Goal: Navigation & Orientation: Find specific page/section

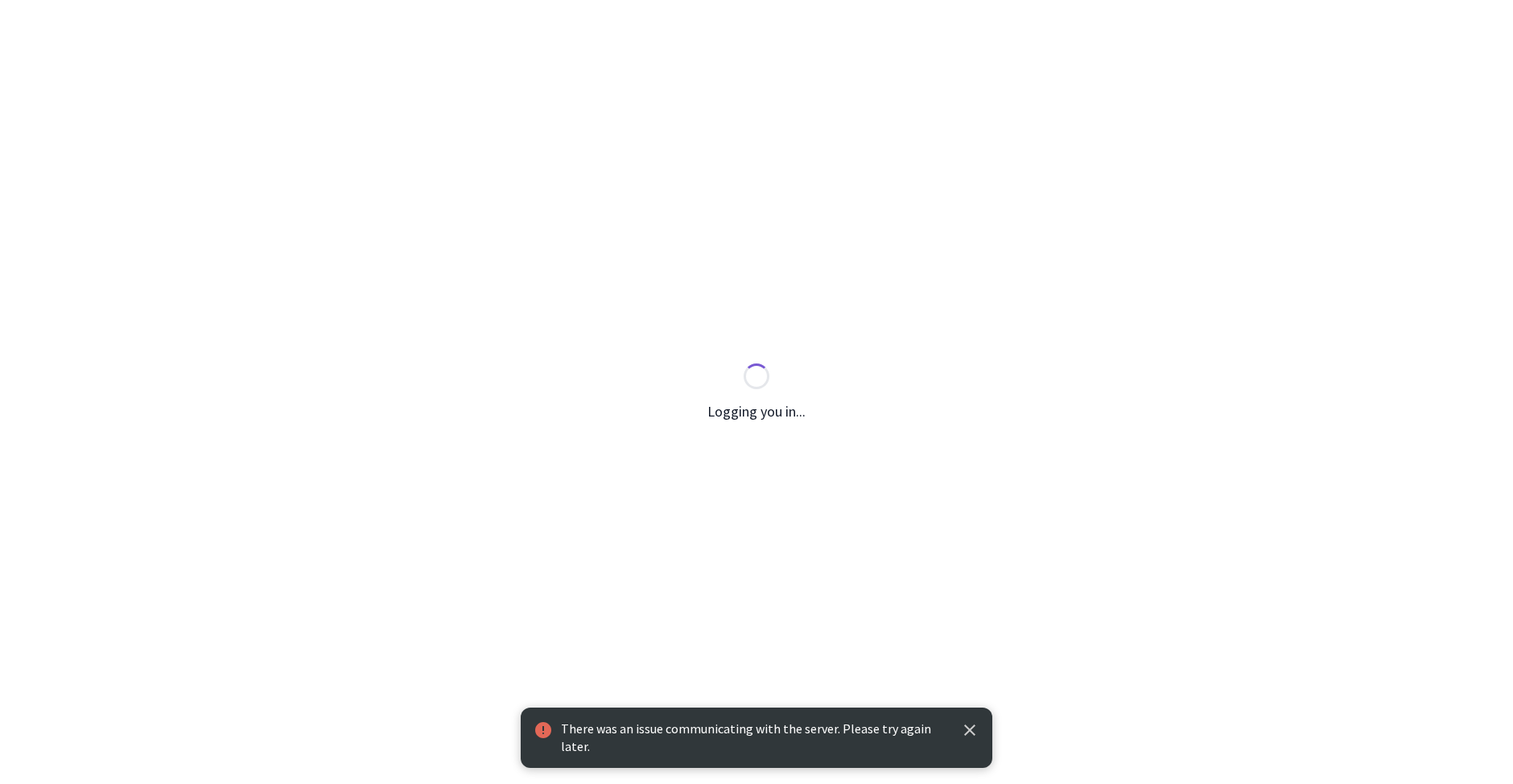
click at [973, 731] on icon "button" at bounding box center [969, 730] width 19 height 19
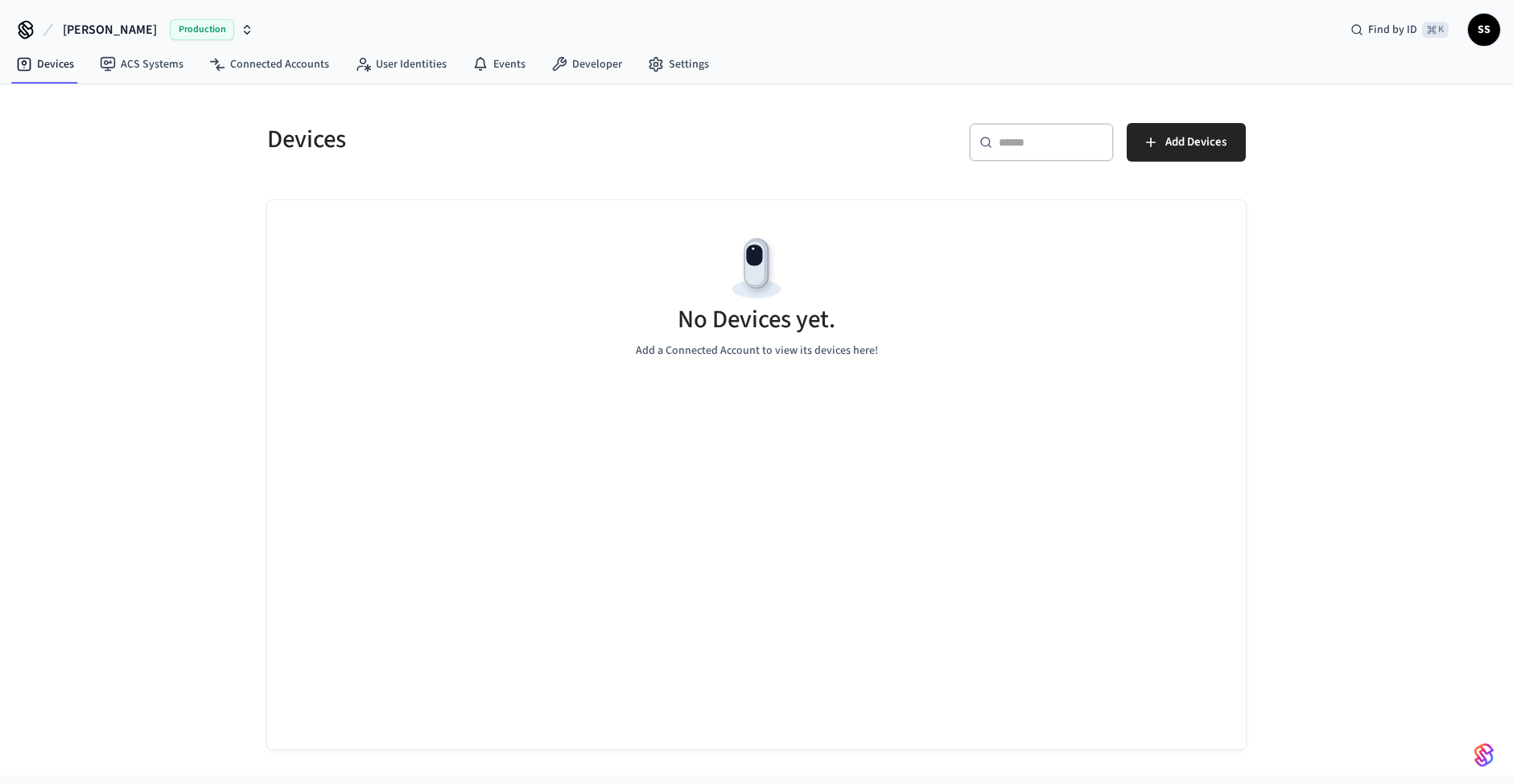
click at [1476, 27] on span "SS" at bounding box center [1485, 30] width 29 height 29
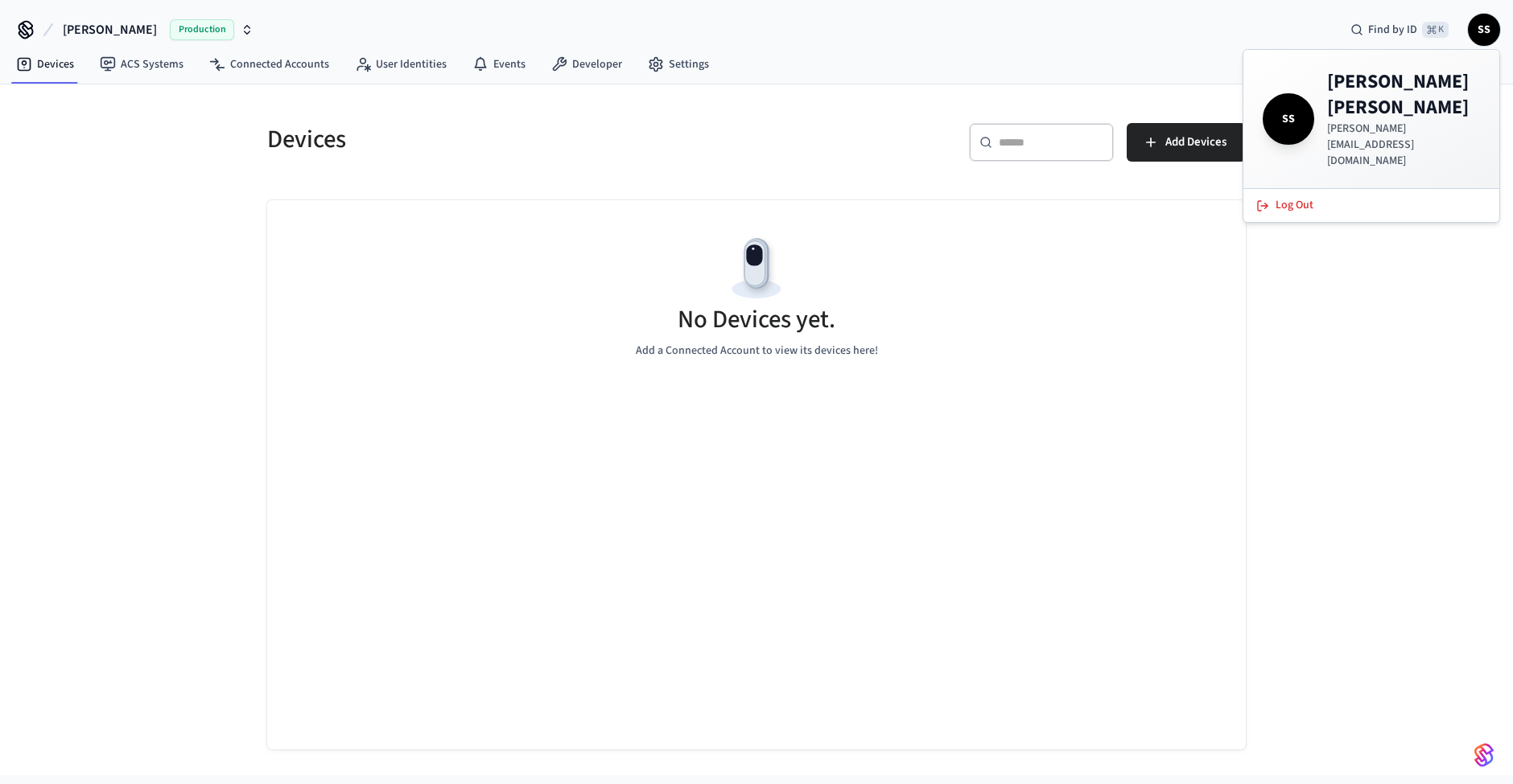
click at [960, 18] on div "[PERSON_NAME] Production Find by ID ⌘ K SS" at bounding box center [756, 23] width 1513 height 47
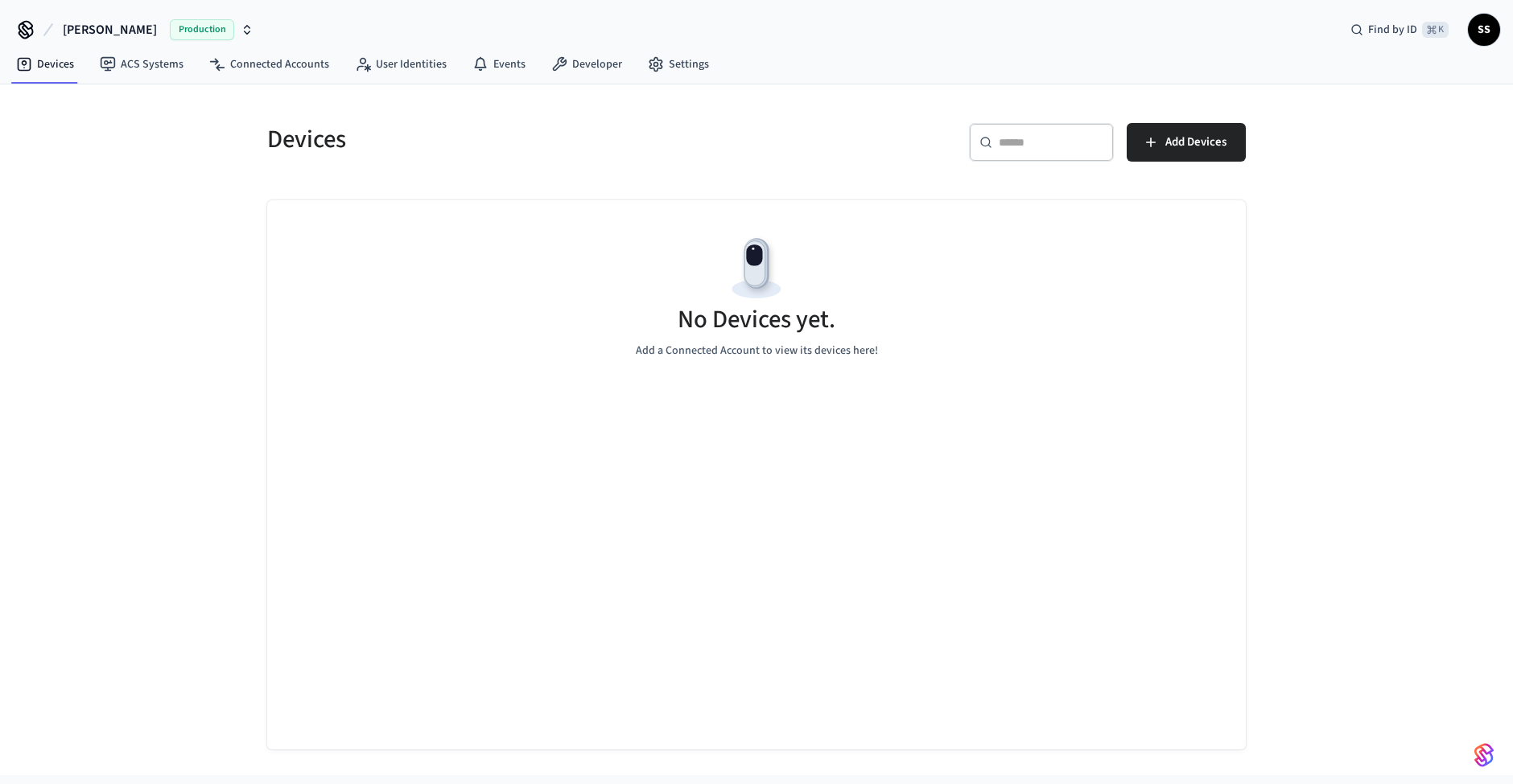
click at [241, 30] on icon "button" at bounding box center [247, 30] width 13 height 13
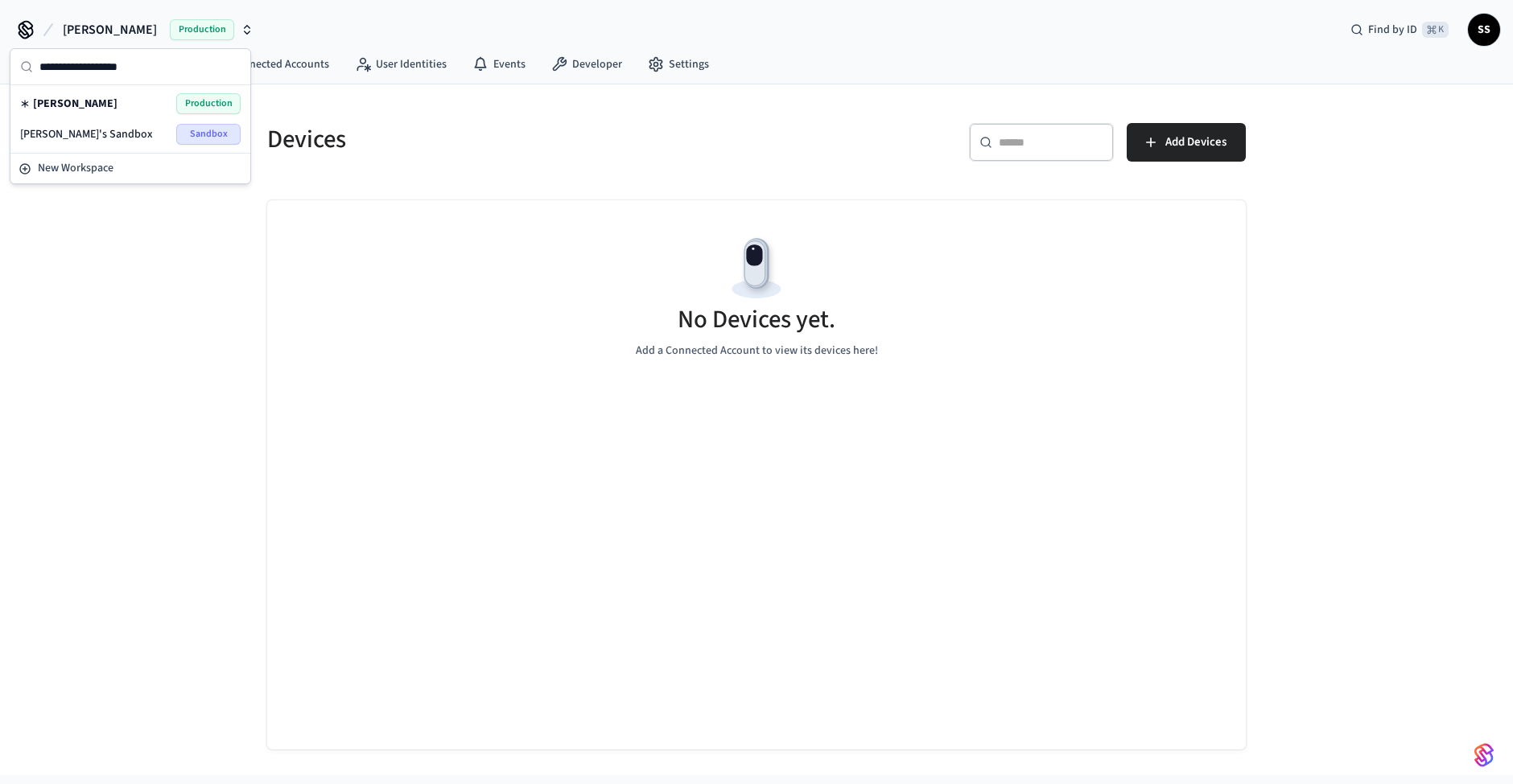
click at [241, 30] on icon "button" at bounding box center [247, 30] width 13 height 13
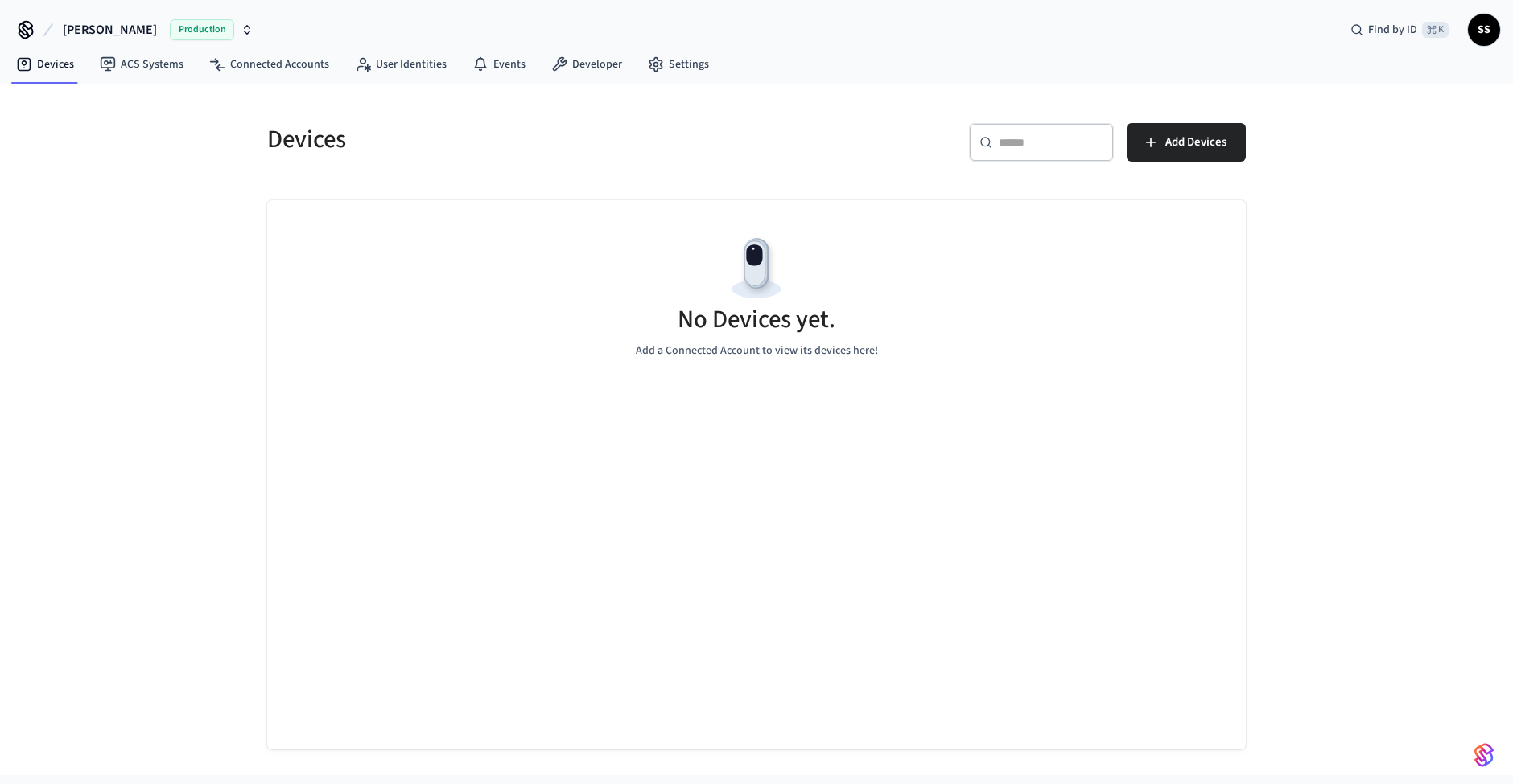
click at [1486, 757] on img "button" at bounding box center [1484, 756] width 19 height 26
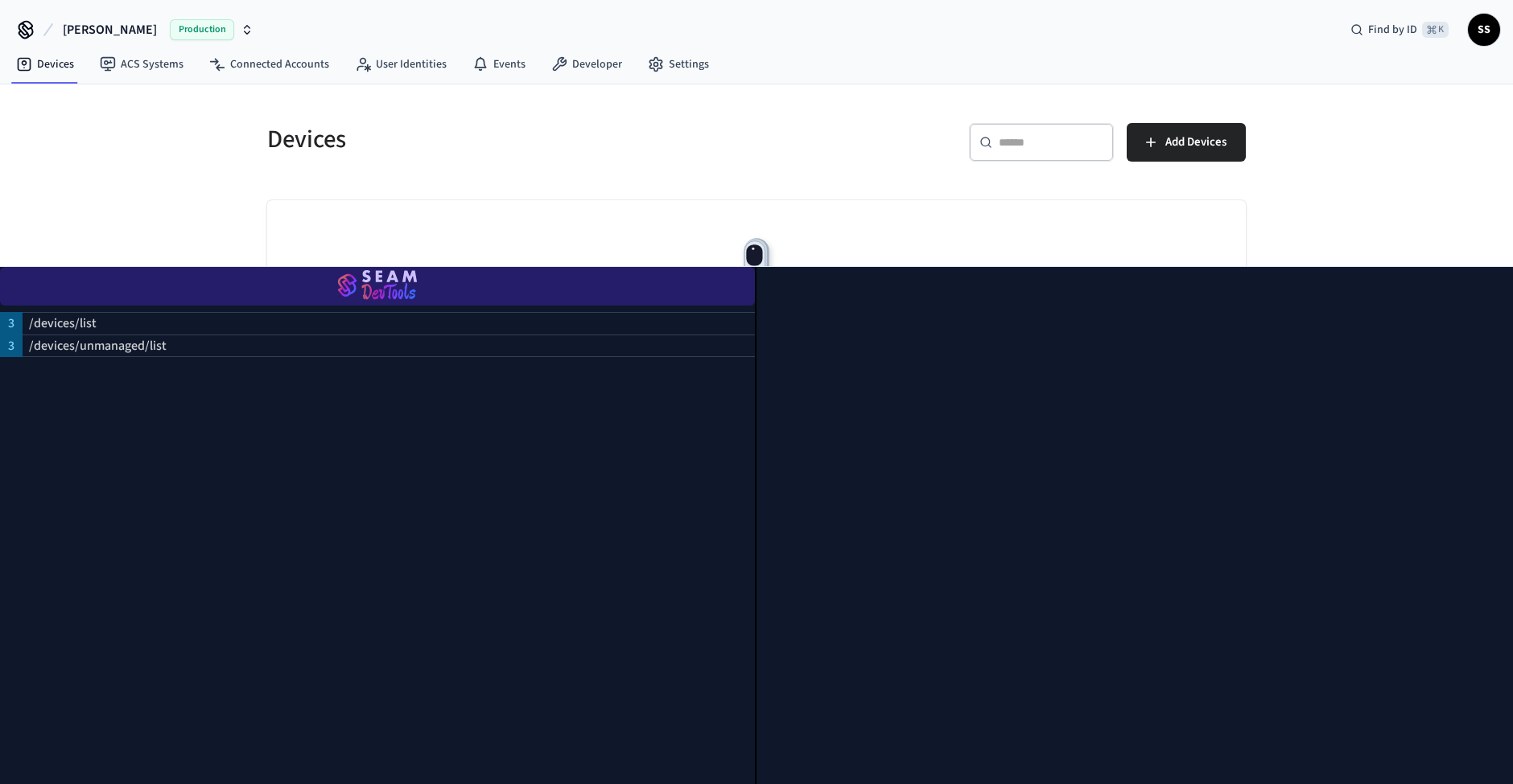
click at [384, 296] on img "button" at bounding box center [377, 285] width 717 height 45
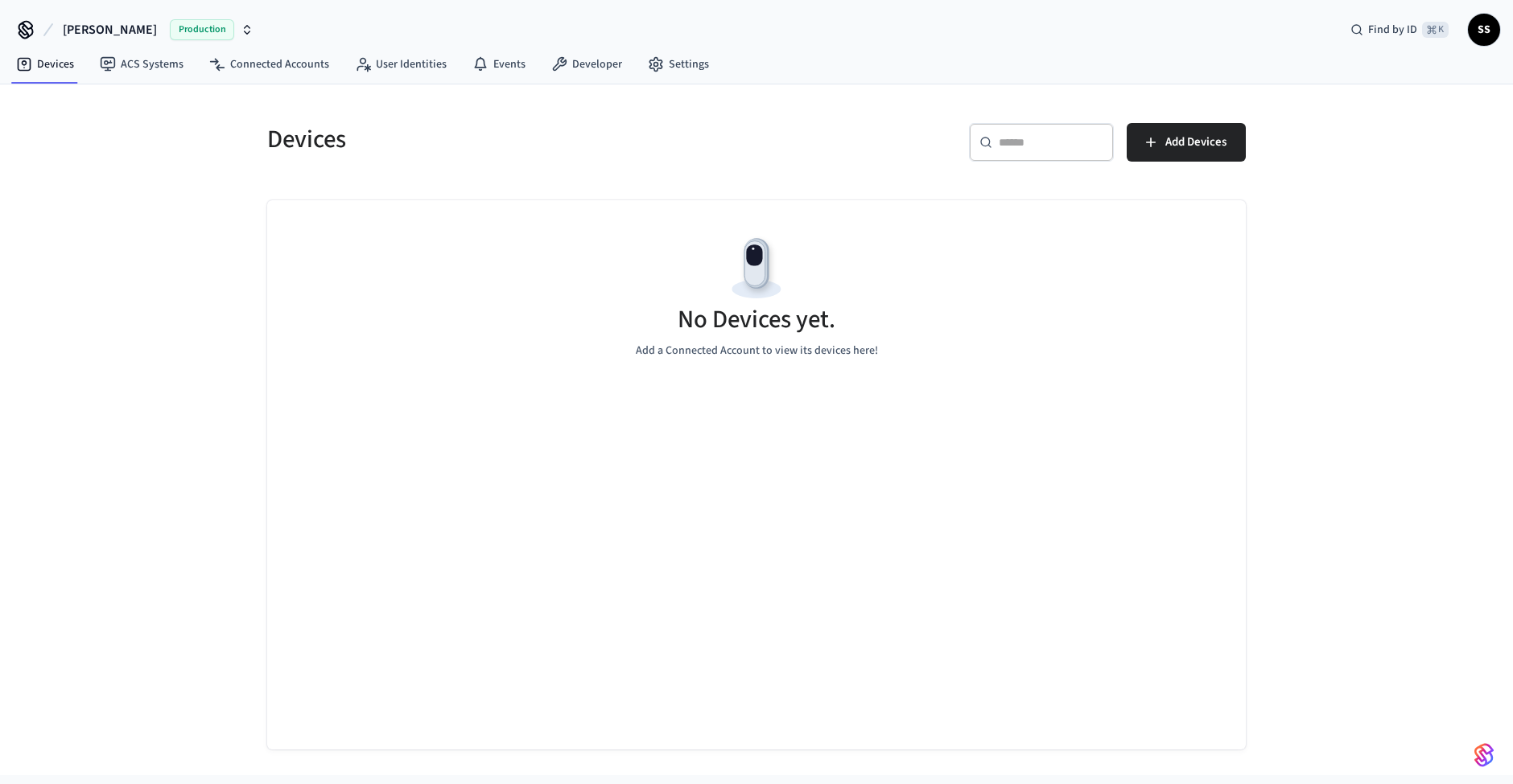
click at [1304, 415] on div "Devices ​ ​ Add Devices No Devices yet. Add a Connected Account to view its dev…" at bounding box center [756, 429] width 1513 height 691
click at [590, 65] on link "Developer" at bounding box center [587, 65] width 97 height 29
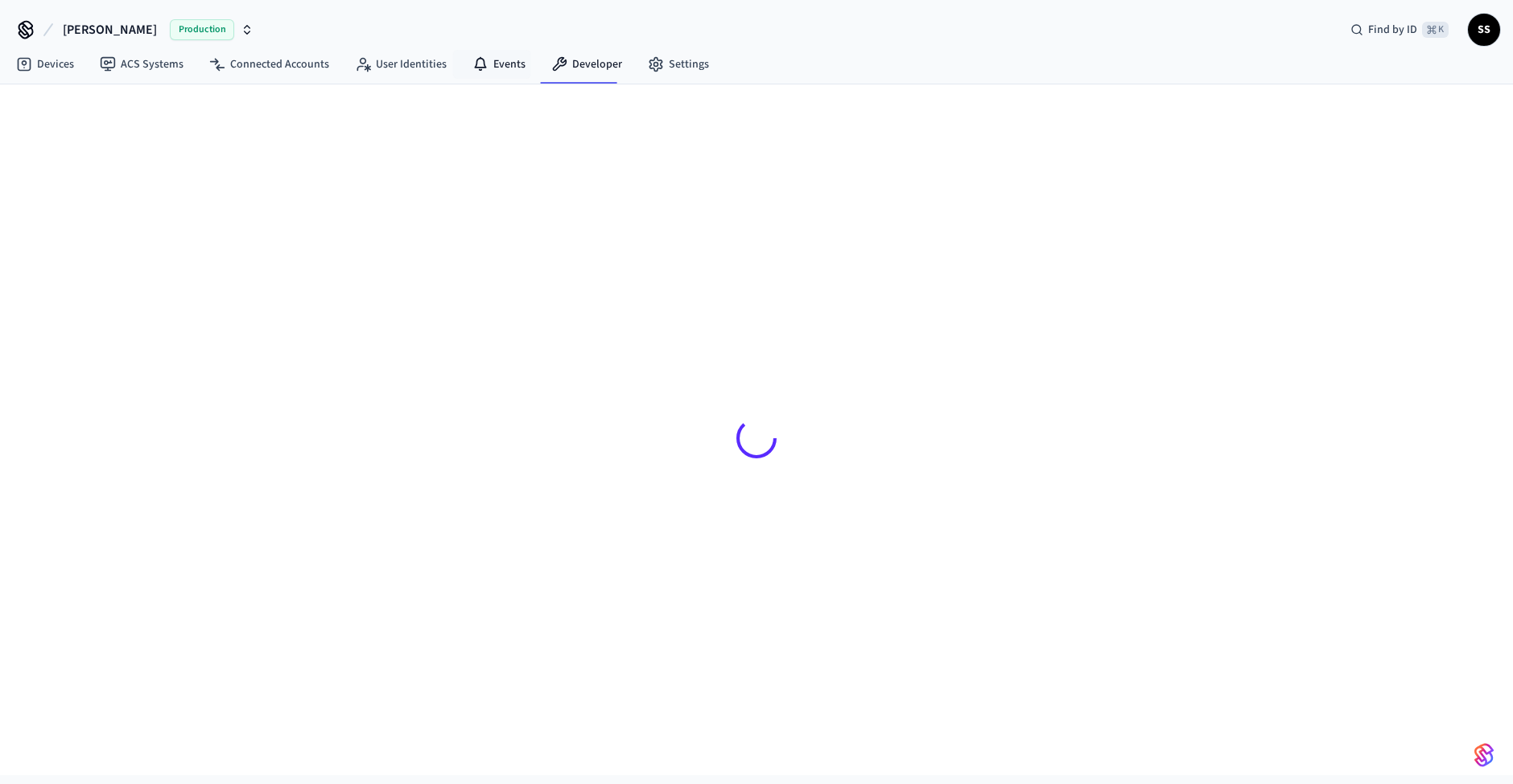
click at [483, 68] on link "Events" at bounding box center [499, 65] width 79 height 29
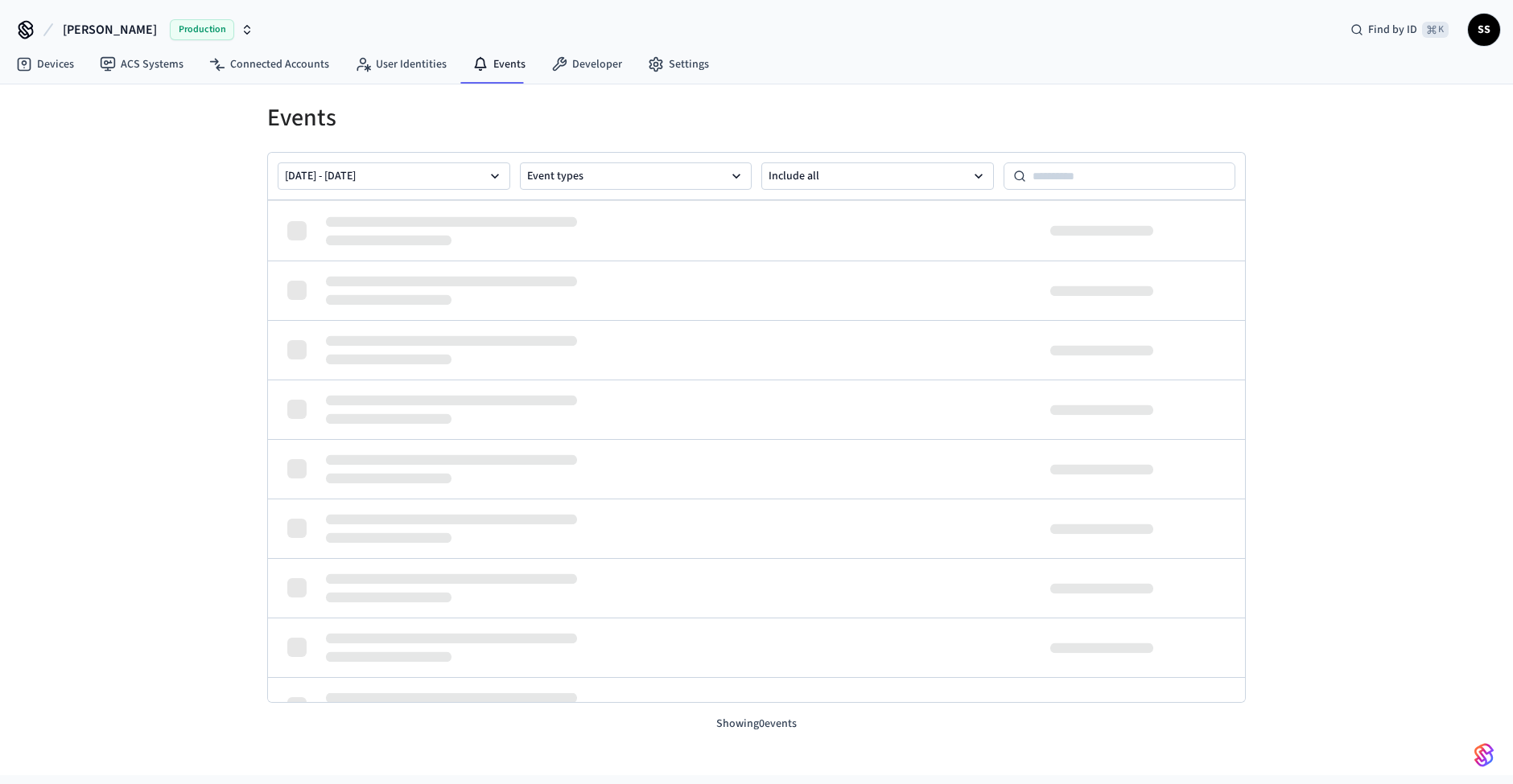
click at [391, 68] on link "User Identities" at bounding box center [401, 65] width 117 height 29
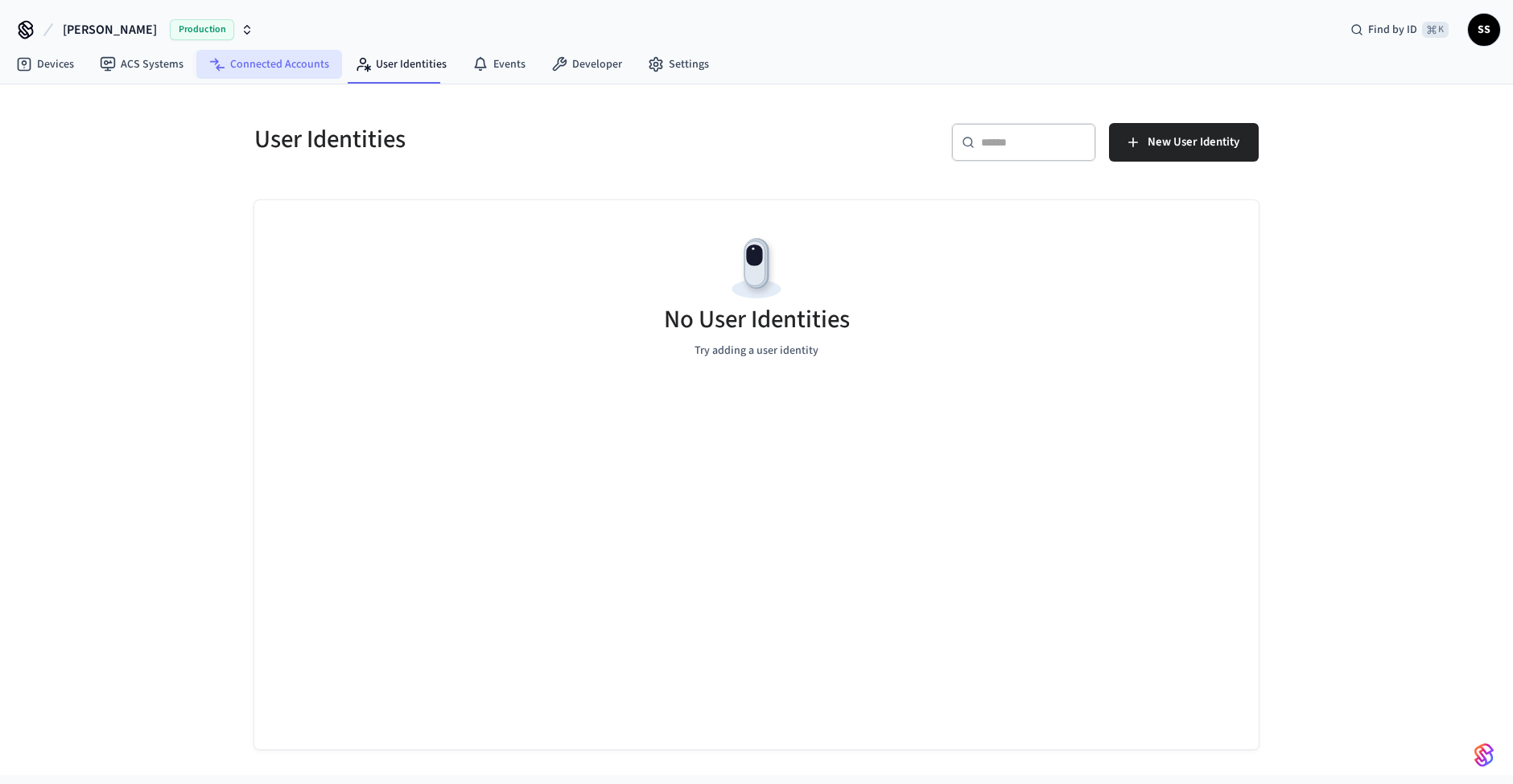
click at [246, 63] on link "Connected Accounts" at bounding box center [269, 65] width 146 height 29
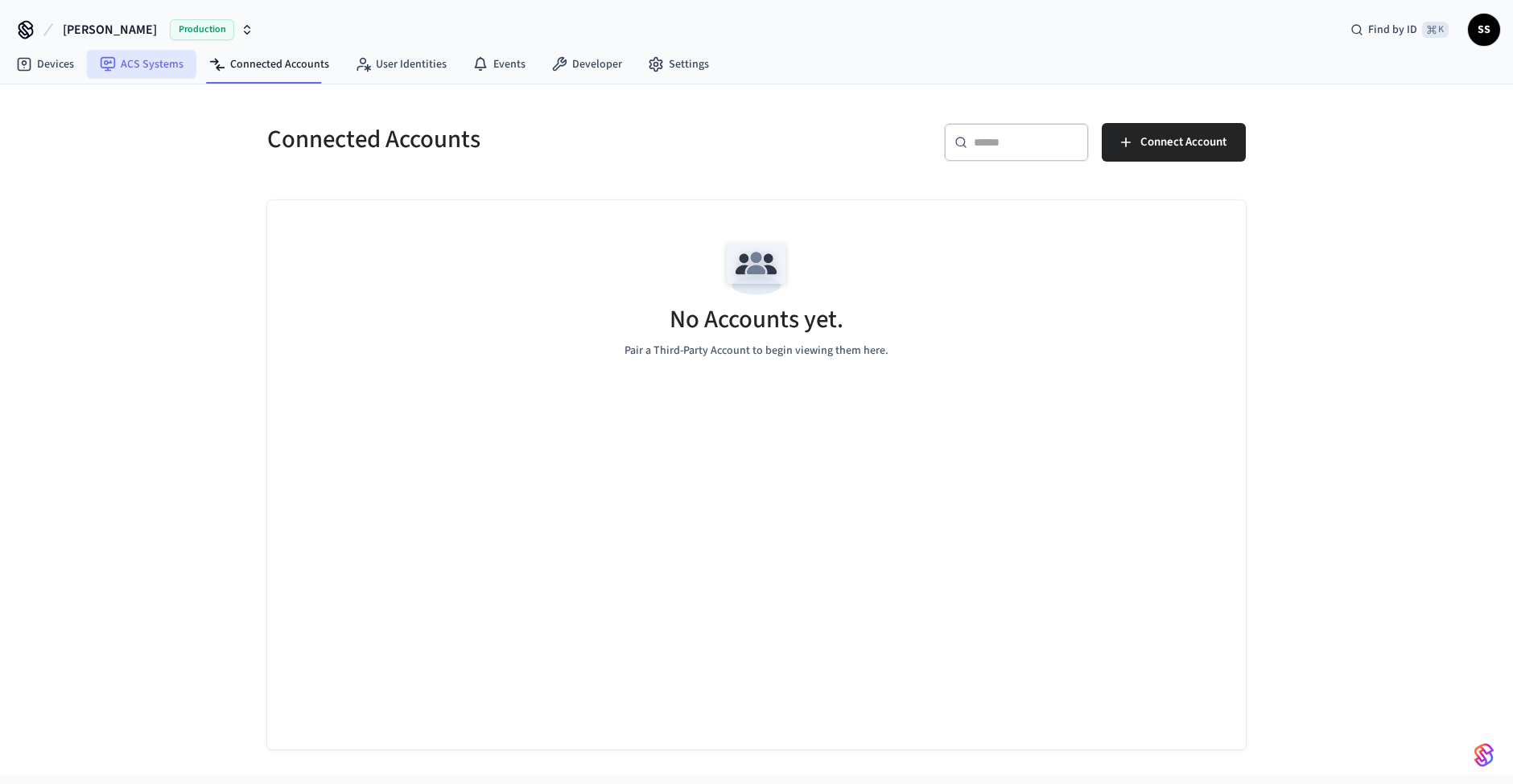
drag, startPoint x: 127, startPoint y: 61, endPoint x: 110, endPoint y: 63, distance: 17.1
click at [127, 61] on link "ACS Systems" at bounding box center [142, 65] width 110 height 29
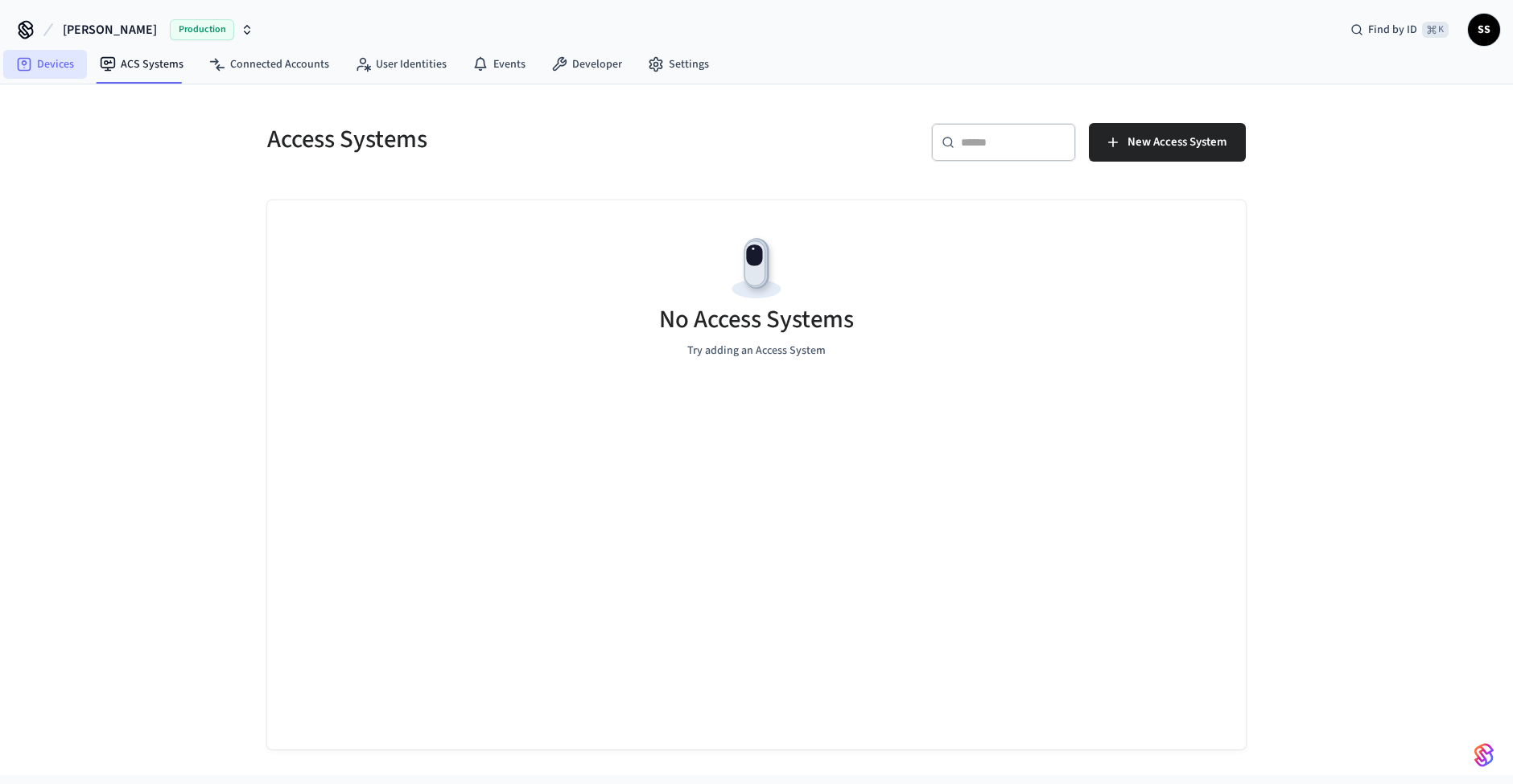
click at [34, 63] on link "Devices" at bounding box center [45, 65] width 83 height 29
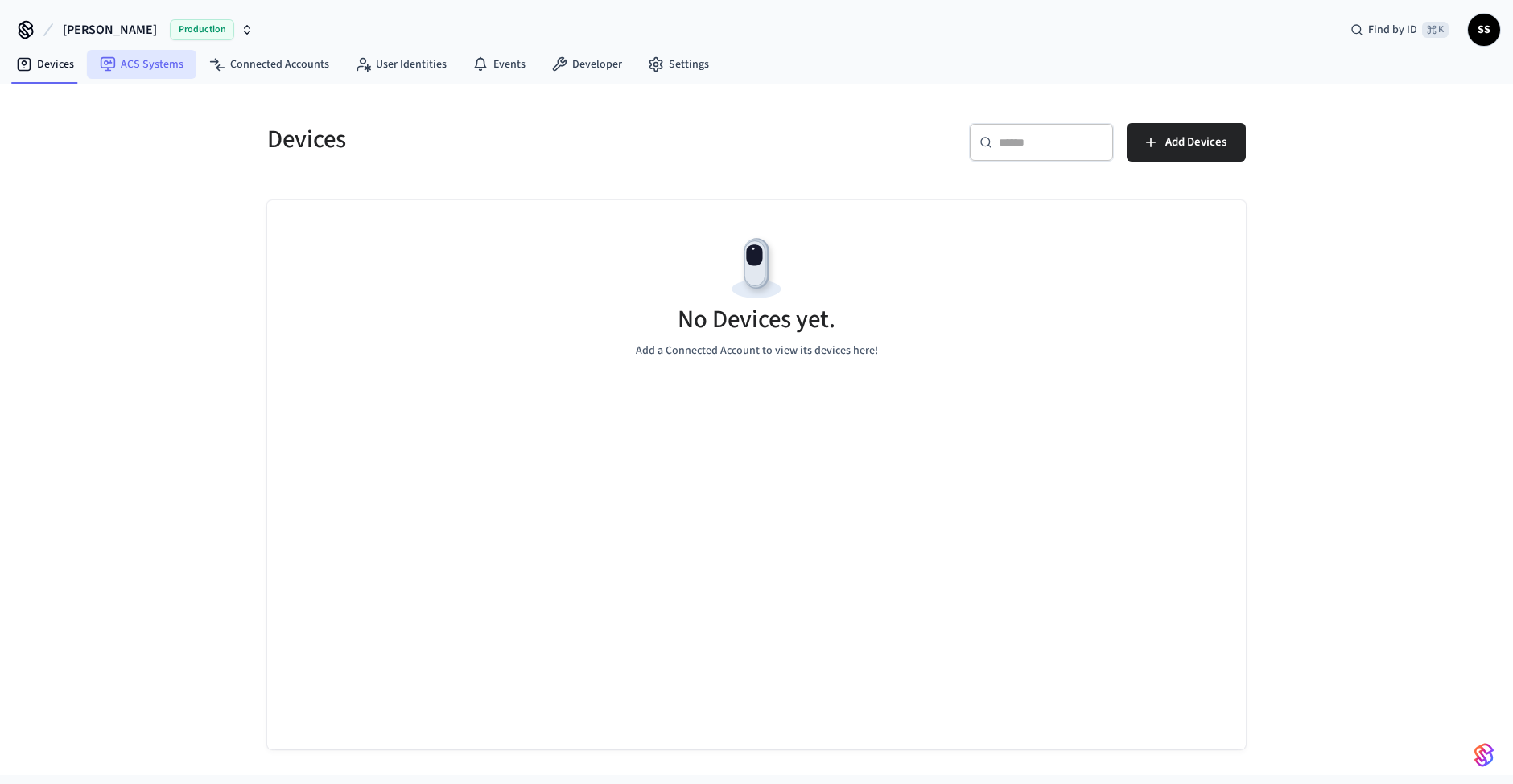
click at [160, 60] on link "ACS Systems" at bounding box center [142, 65] width 110 height 29
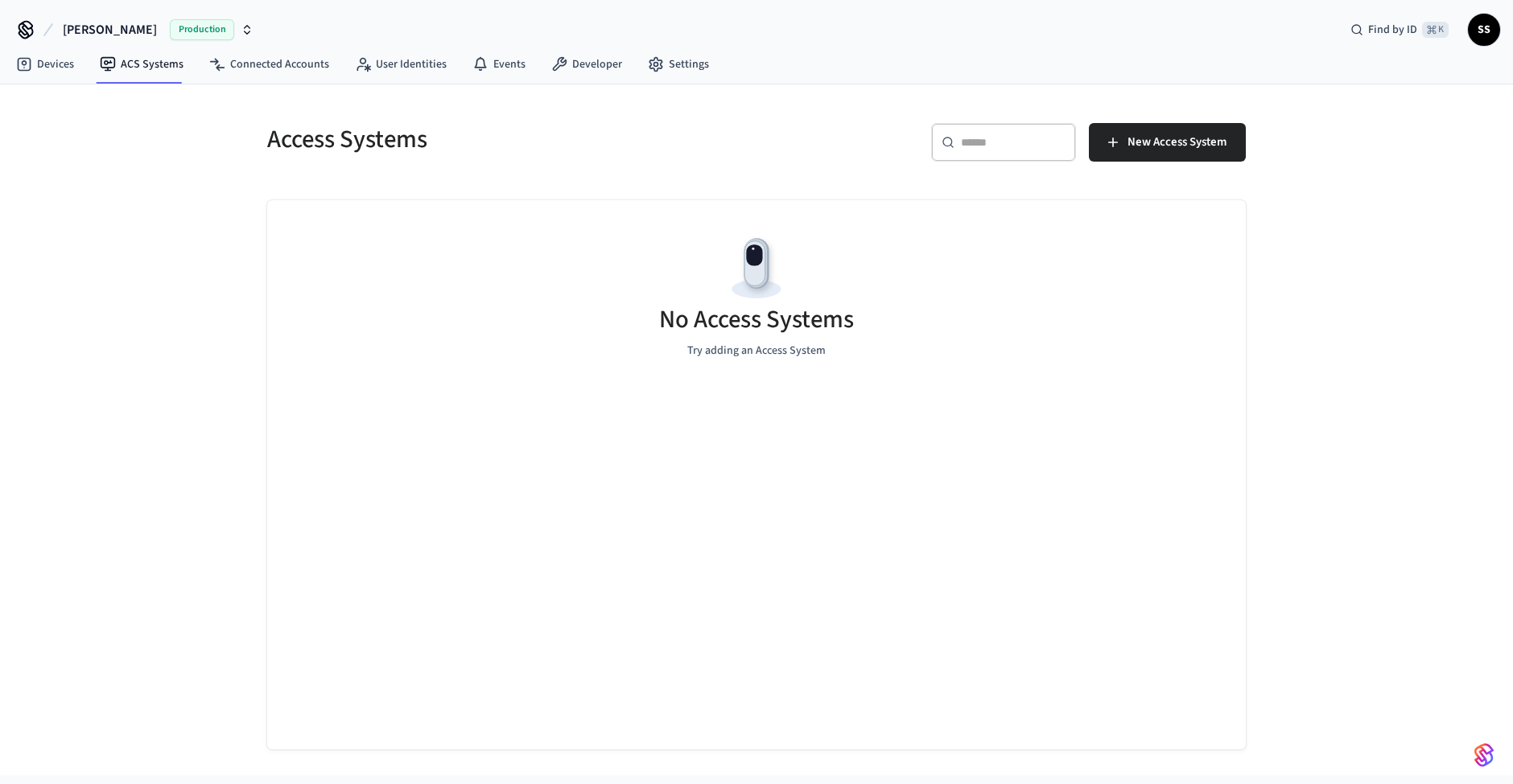
click at [77, 32] on span "Samuel Scalf" at bounding box center [110, 29] width 94 height 19
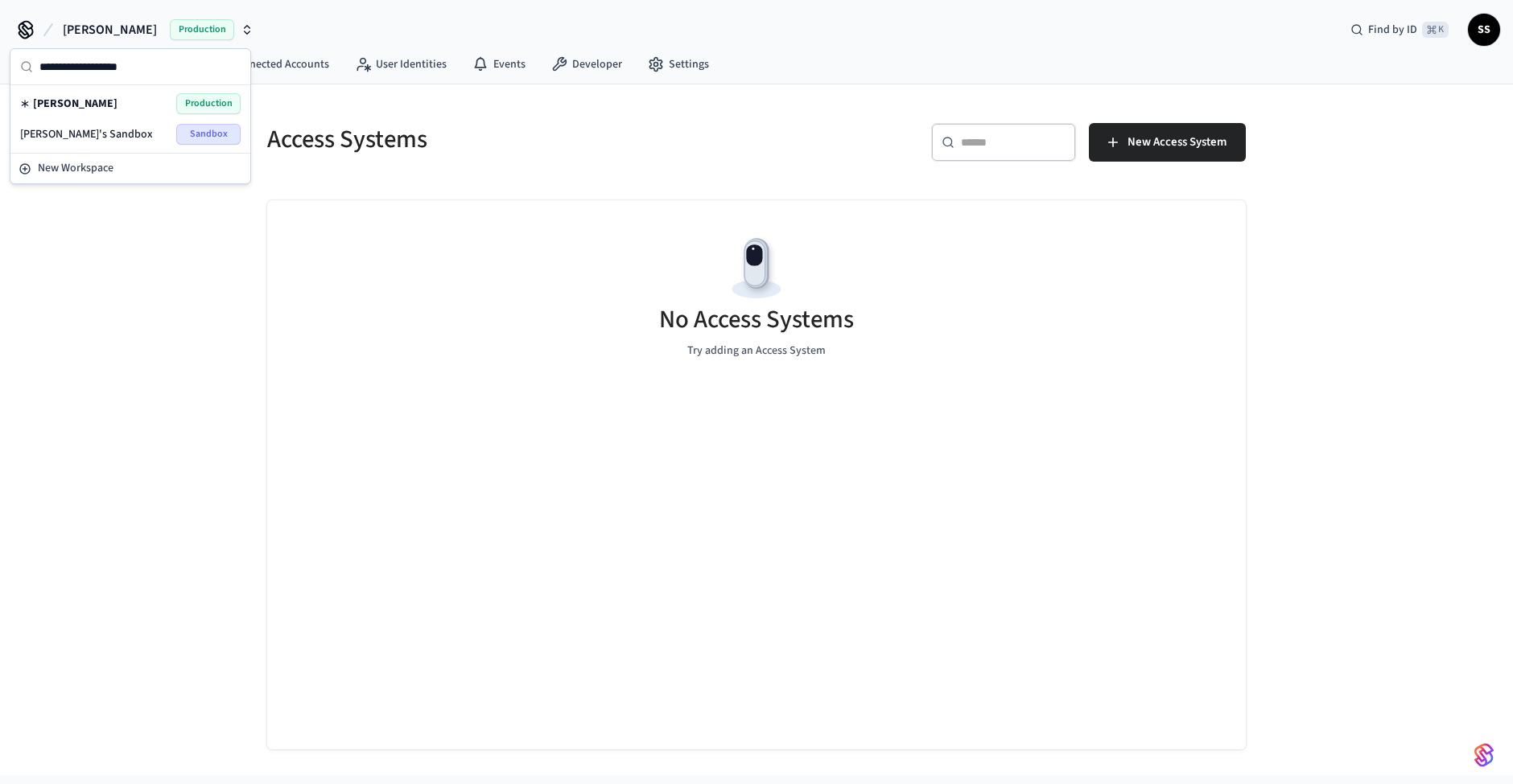
click at [77, 110] on span "Samuel Scalf" at bounding box center [75, 104] width 84 height 16
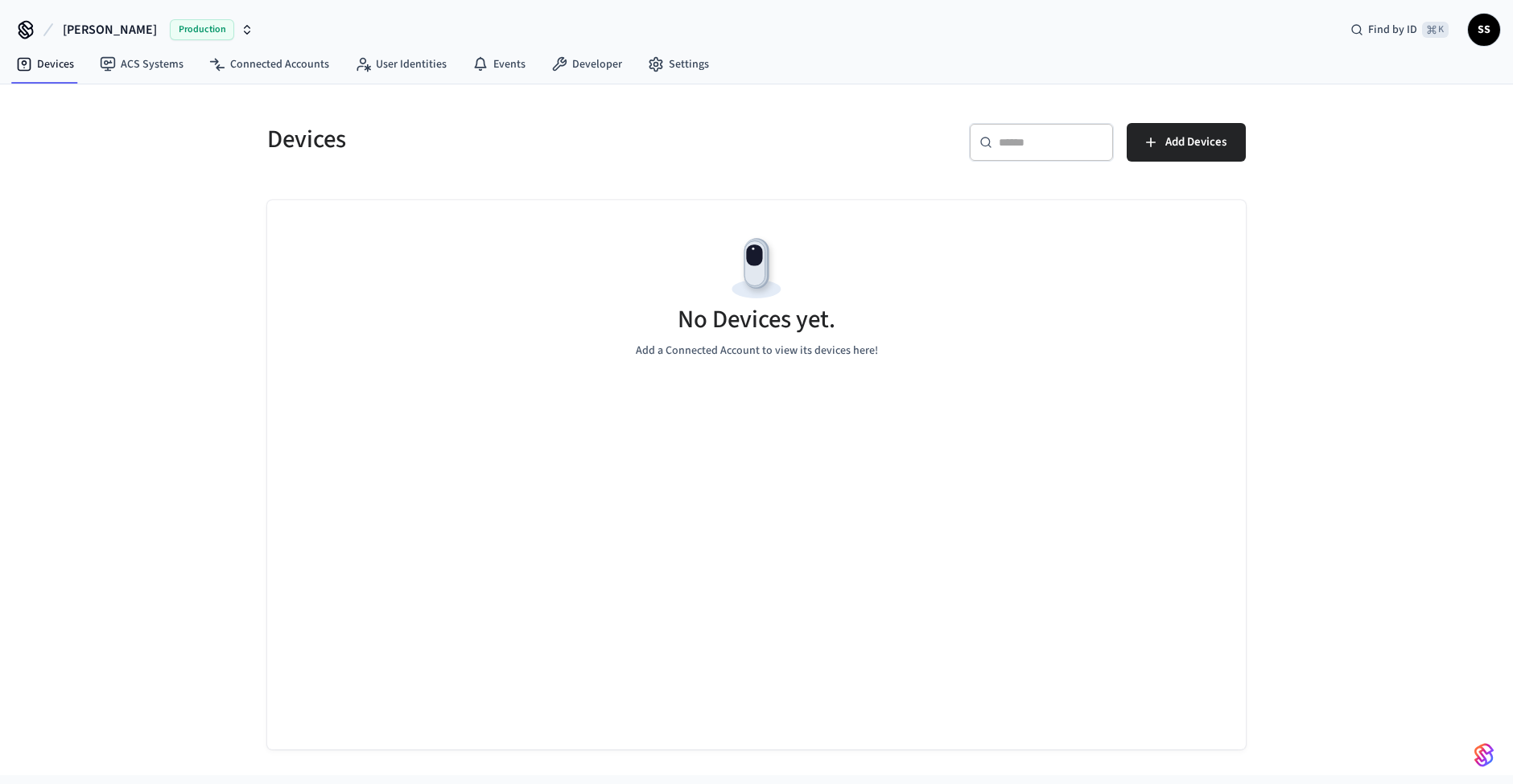
click at [92, 37] on span "Samuel Scalf" at bounding box center [110, 29] width 94 height 19
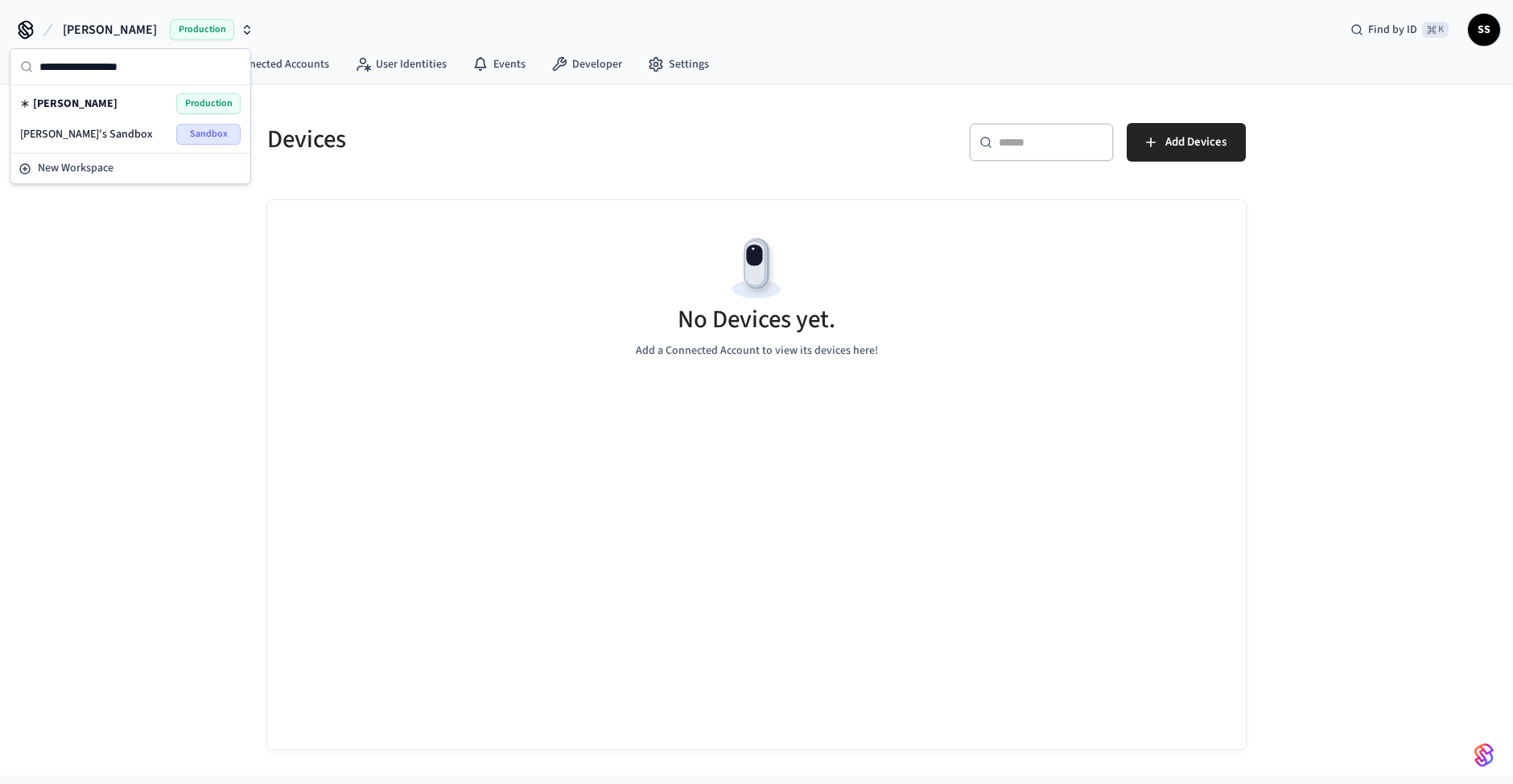
click at [75, 132] on span "Samuel's Sandbox" at bounding box center [86, 134] width 133 height 16
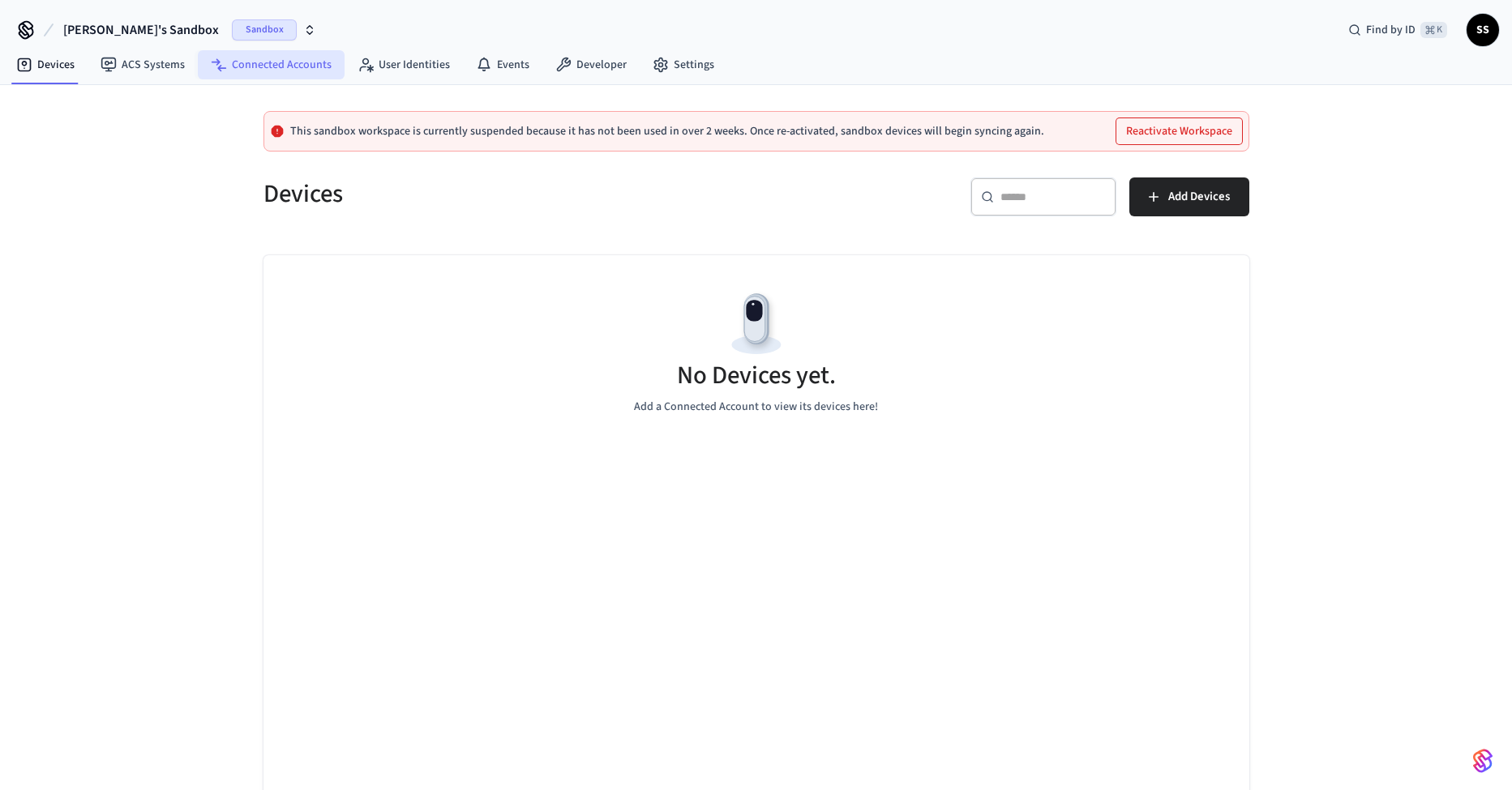
click at [239, 64] on link "Connected Accounts" at bounding box center [271, 65] width 147 height 29
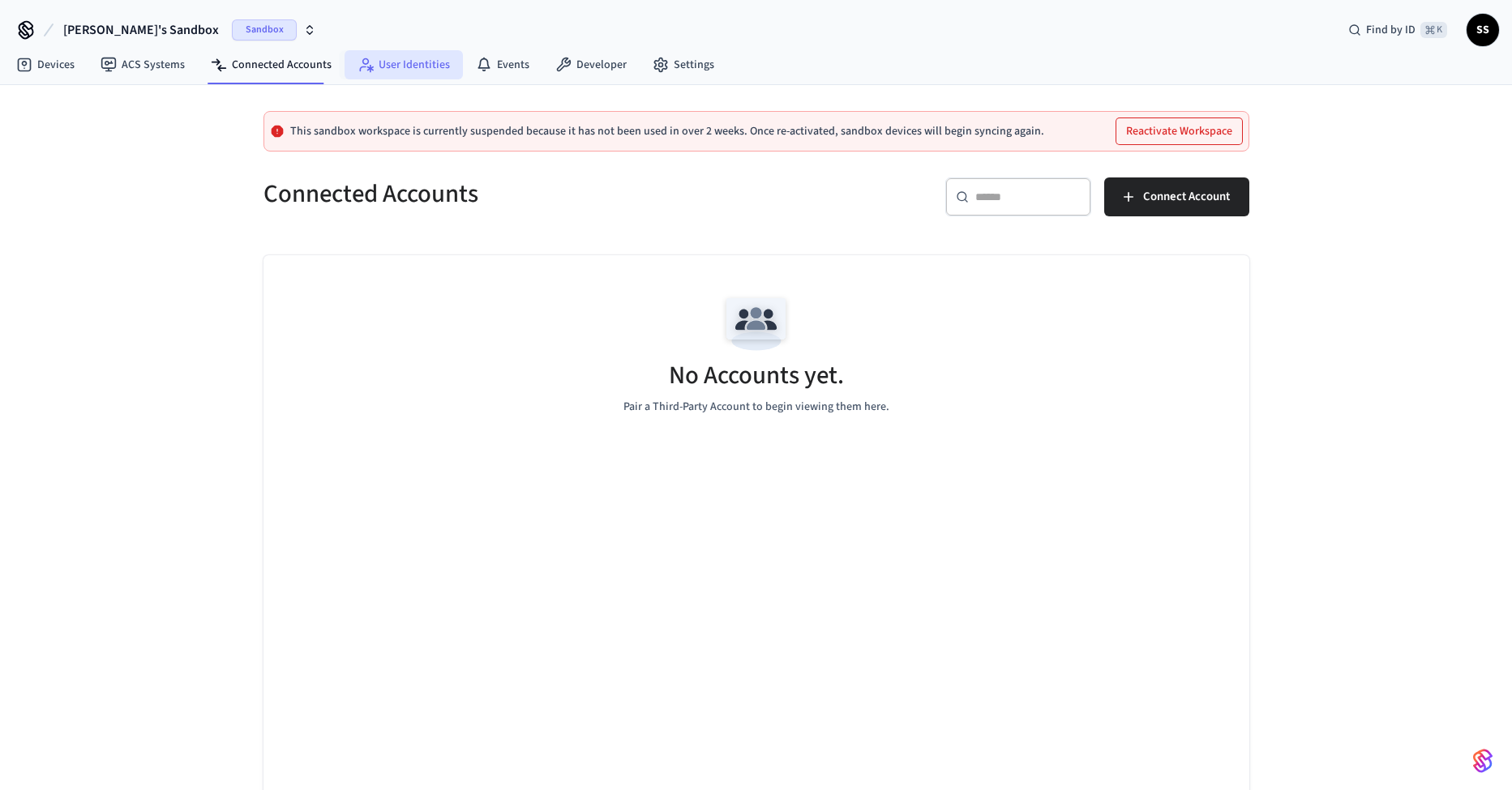
click at [418, 54] on link "User Identities" at bounding box center [404, 65] width 118 height 29
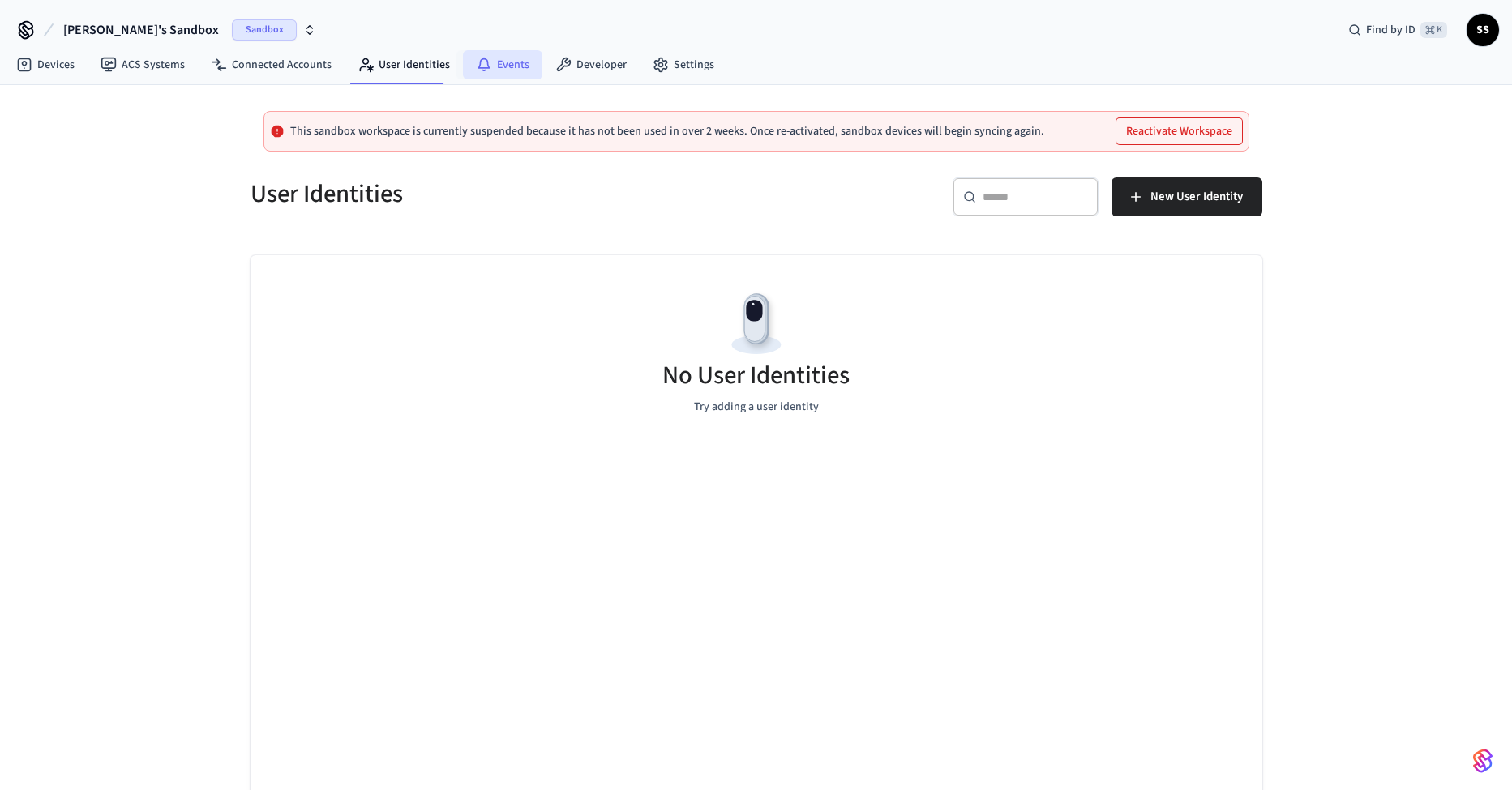
click at [490, 65] on link "Events" at bounding box center [502, 65] width 79 height 29
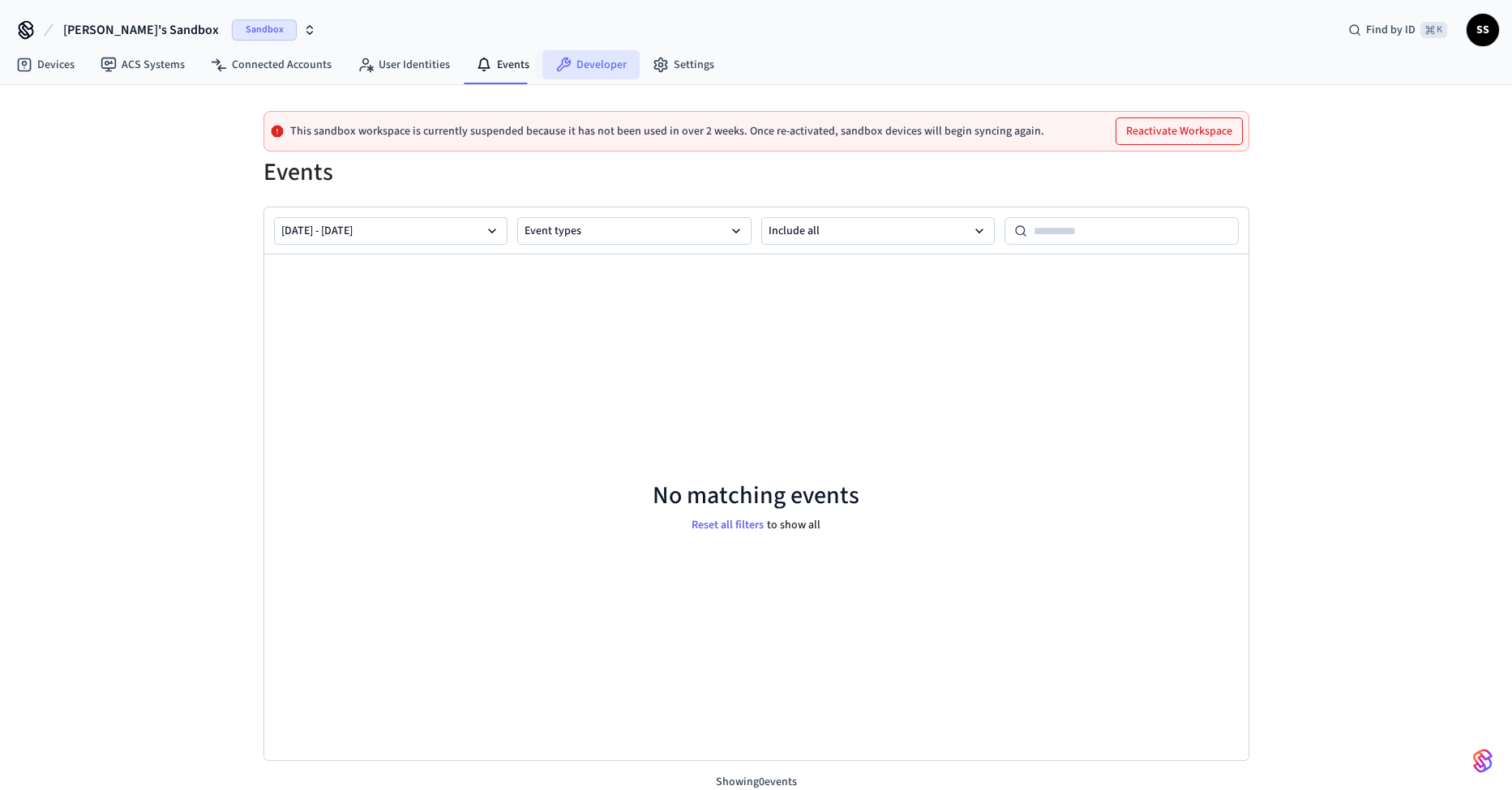
click at [593, 63] on link "Developer" at bounding box center [591, 65] width 98 height 29
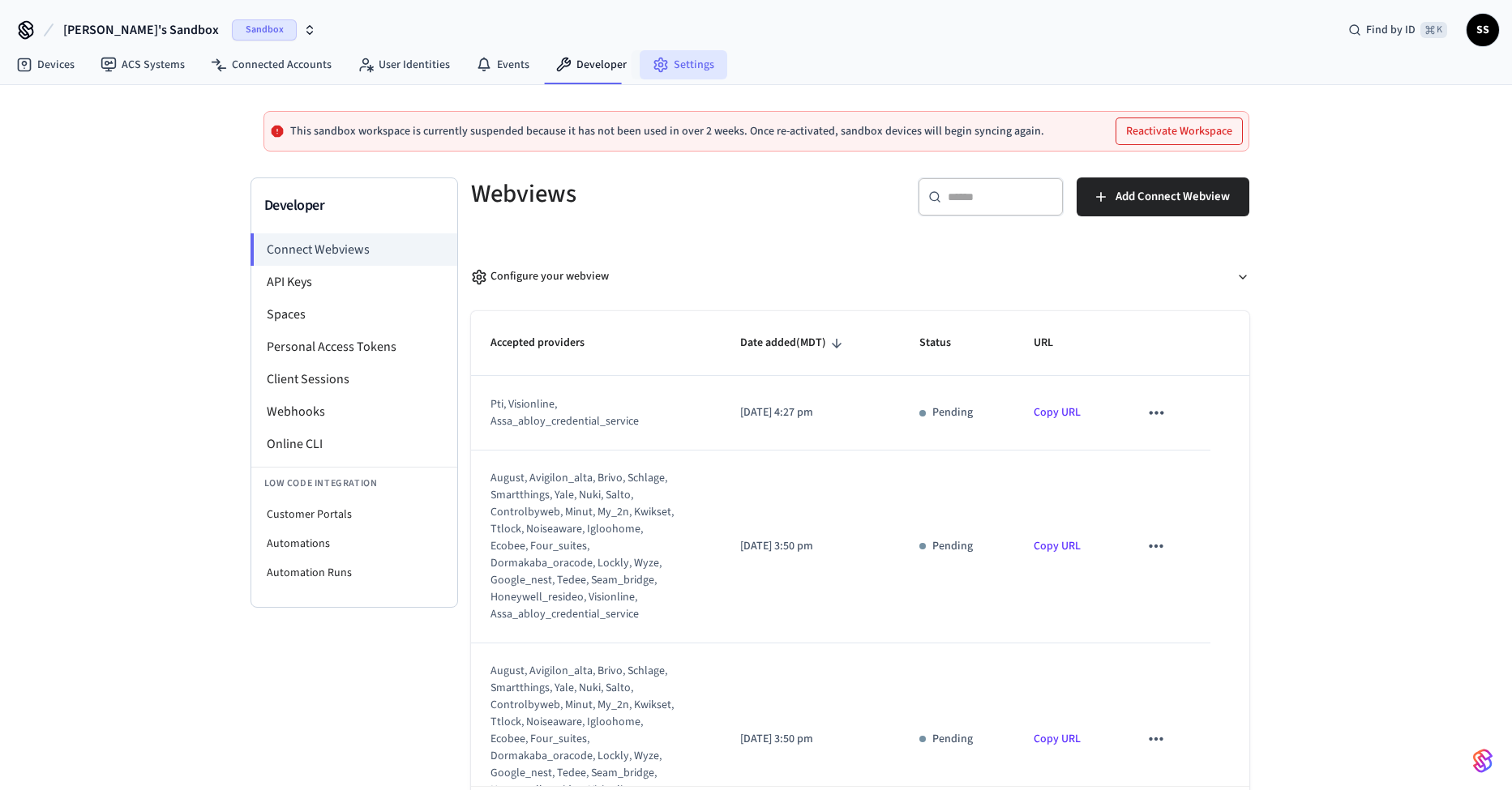
click at [678, 68] on link "Settings" at bounding box center [683, 65] width 88 height 29
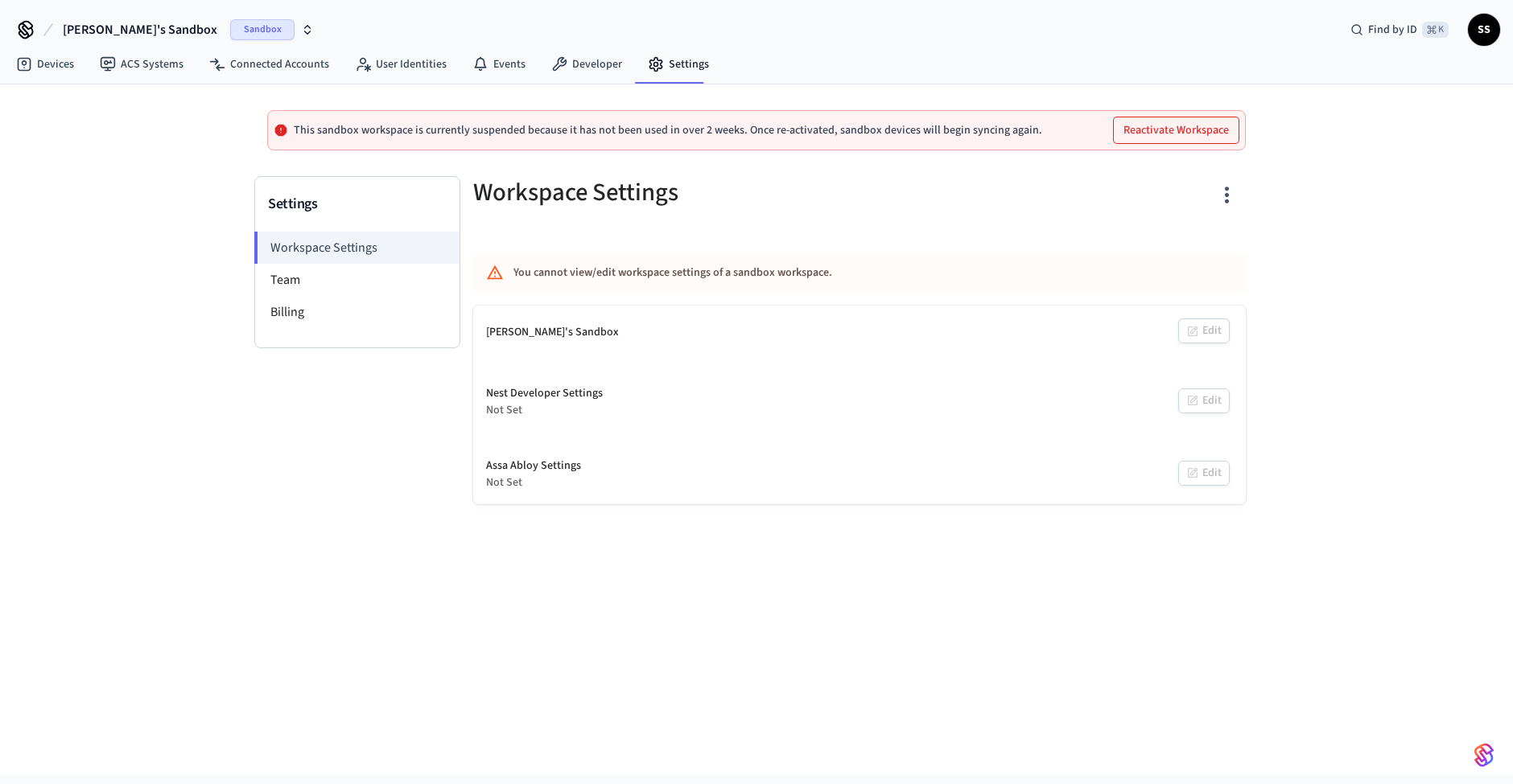
click at [1486, 31] on span "SS" at bounding box center [1485, 30] width 29 height 29
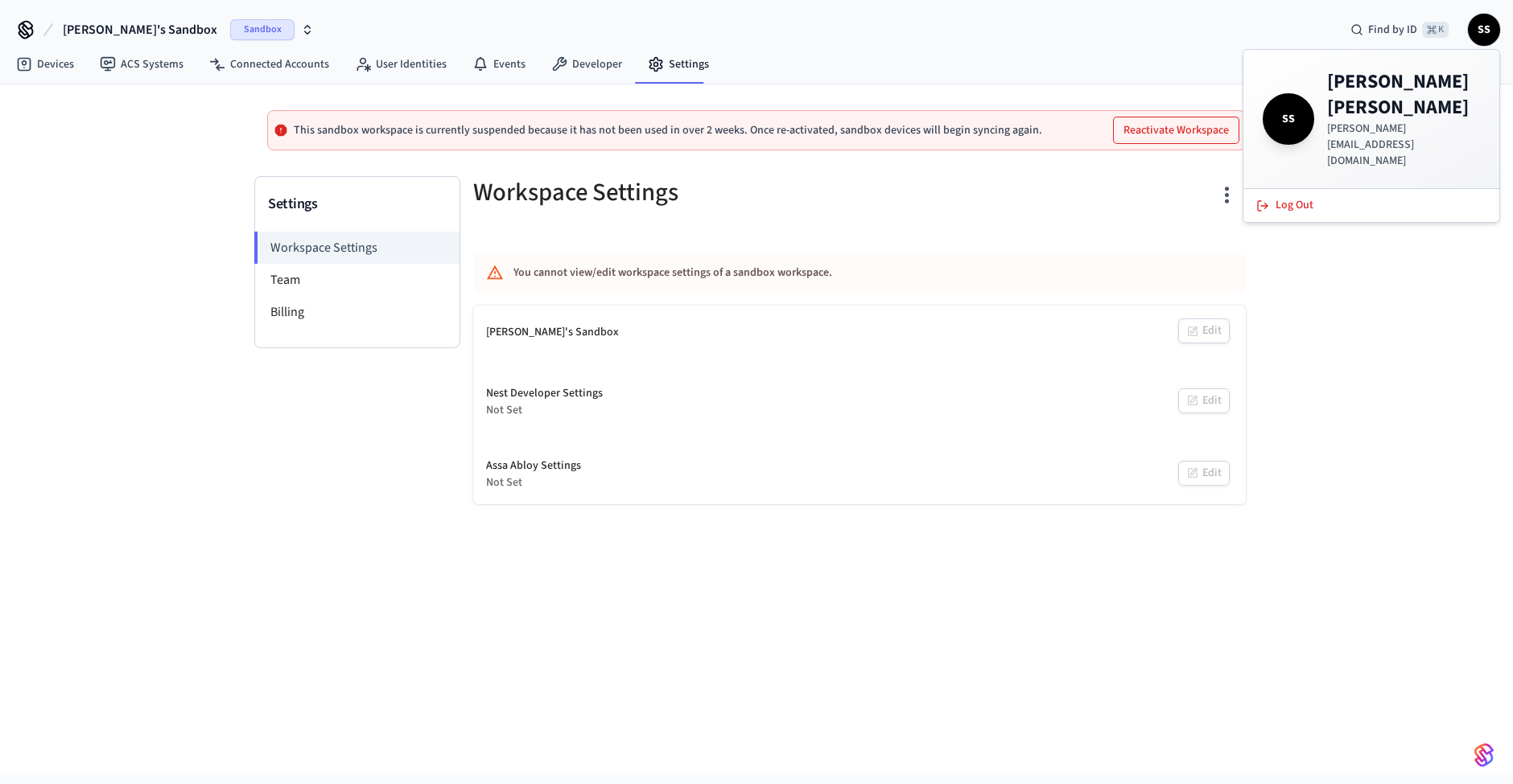
click at [1371, 92] on h4 "Samuel Scalf" at bounding box center [1403, 95] width 153 height 51
click at [1275, 97] on span "SS" at bounding box center [1288, 119] width 45 height 45
click at [1295, 97] on span "SS" at bounding box center [1288, 119] width 45 height 45
click at [1436, 27] on span "⌘ K" at bounding box center [1435, 30] width 27 height 16
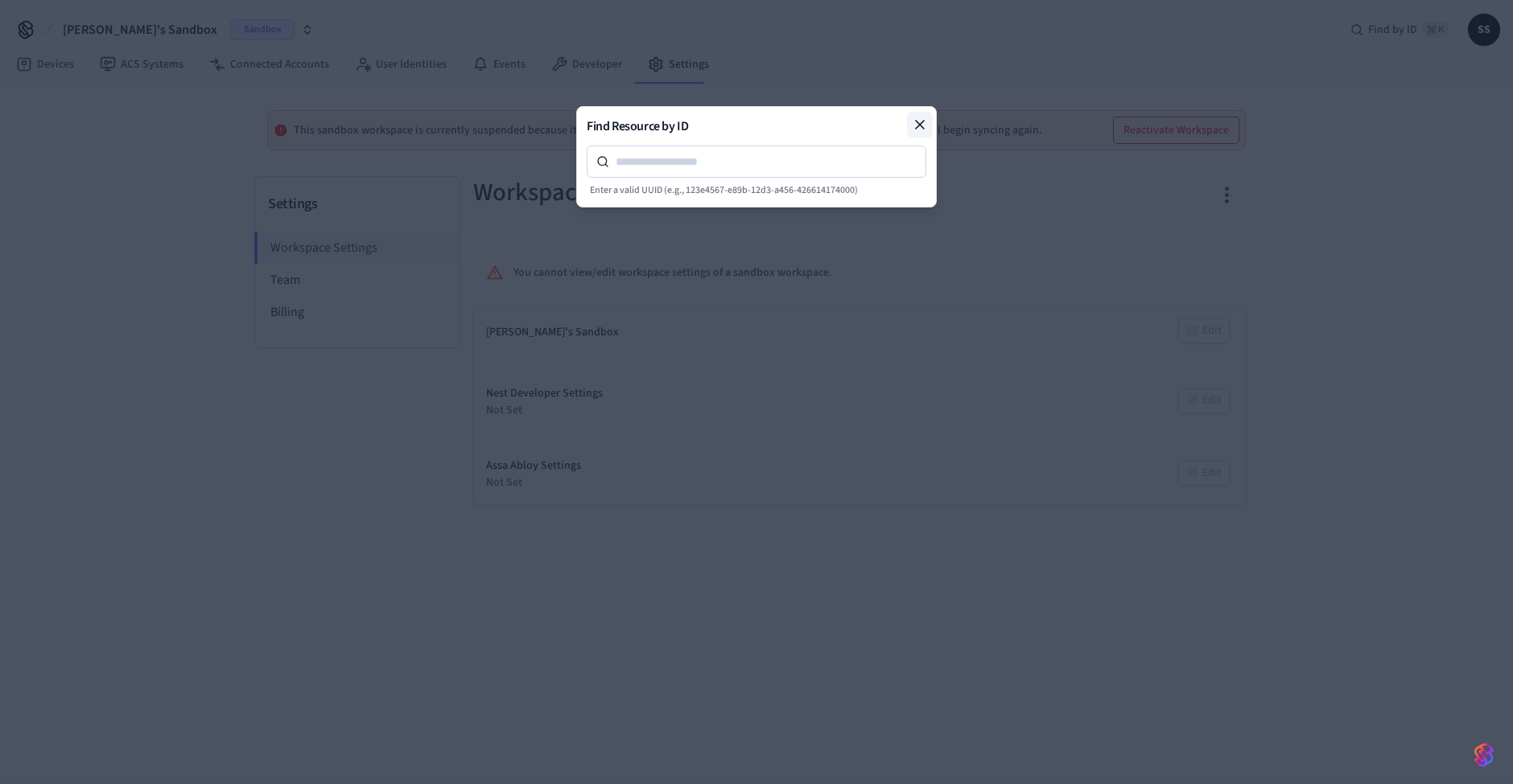
click at [909, 122] on button at bounding box center [920, 124] width 26 height 26
